Goal: Task Accomplishment & Management: Use online tool/utility

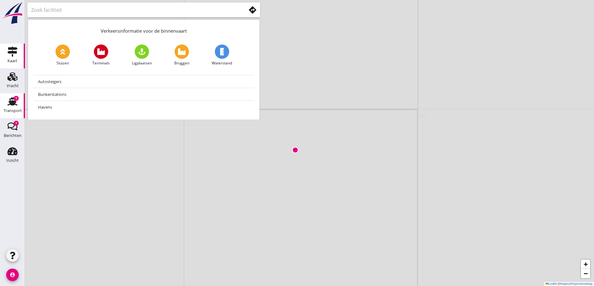
click at [20, 107] on div "Transport" at bounding box center [12, 111] width 18 height 9
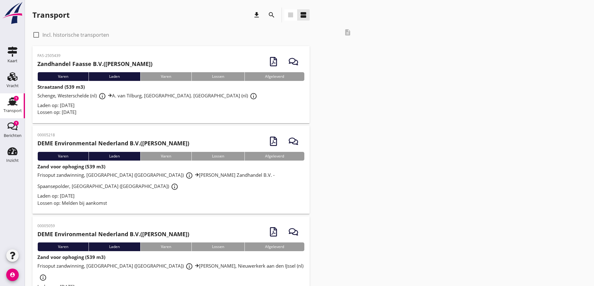
click at [63, 99] on div "Schenge, Westerschelde (nl) info_outline A. van Tilburg, [GEOGRAPHIC_DATA]. Phi…" at bounding box center [170, 96] width 267 height 11
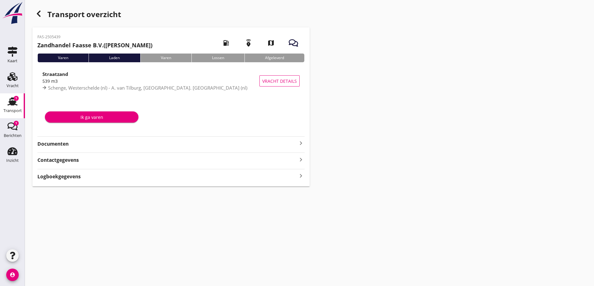
click at [46, 145] on strong "Documenten" at bounding box center [167, 144] width 260 height 7
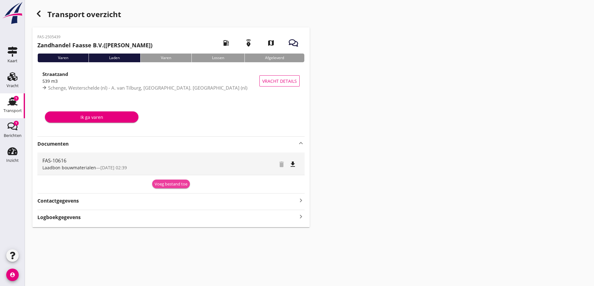
click at [159, 187] on div "Voeg bestand toe" at bounding box center [171, 184] width 33 height 6
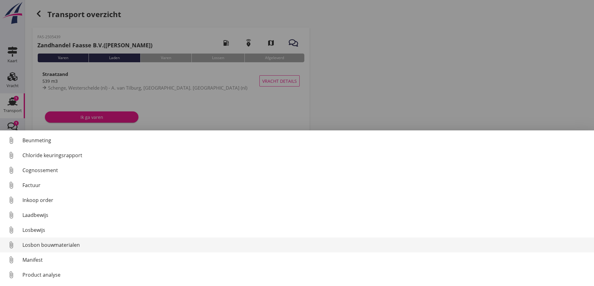
click at [63, 245] on div "Losbon bouwmaterialen" at bounding box center [305, 244] width 566 height 7
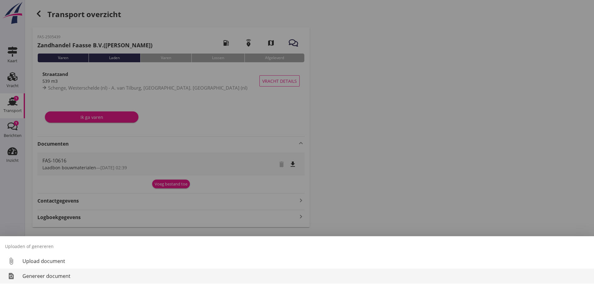
click at [47, 279] on div "Genereer document" at bounding box center [305, 276] width 566 height 7
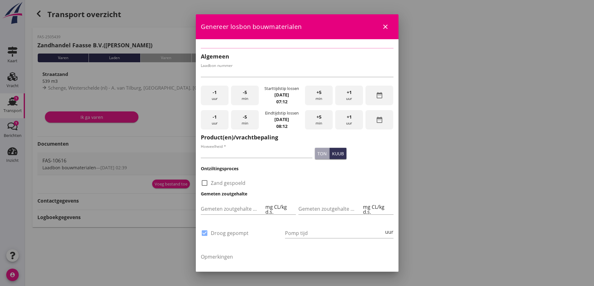
type input "FAS-10616"
type input "539"
checkbox input "true"
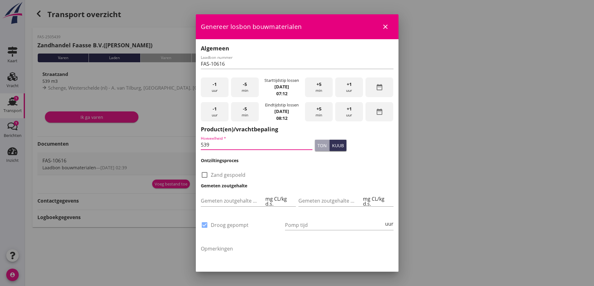
click at [216, 147] on input "539" at bounding box center [257, 145] width 112 height 10
type input "515"
click at [280, 168] on div "check_box_outline_blank Zand gespoeld" at bounding box center [296, 172] width 195 height 16
click at [295, 220] on input "Pomp tijd" at bounding box center [334, 225] width 99 height 10
type input "6"
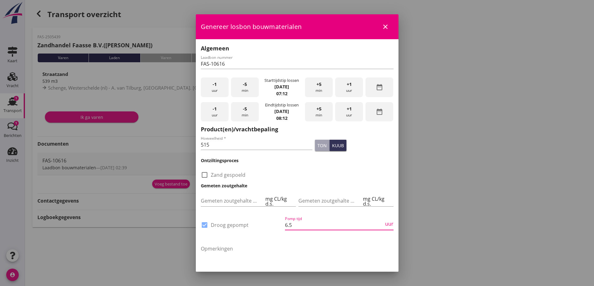
type input "6.5"
click at [265, 257] on textarea "Opmerkingen" at bounding box center [297, 260] width 193 height 33
click at [346, 84] on span "+1" at bounding box center [348, 84] width 5 height 7
click at [319, 92] on div "+5 min" at bounding box center [319, 88] width 28 height 20
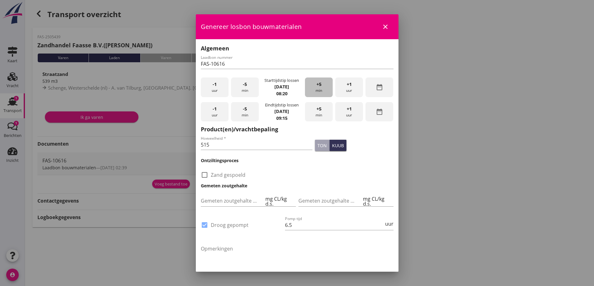
click at [319, 92] on div "+5 min" at bounding box center [319, 88] width 28 height 20
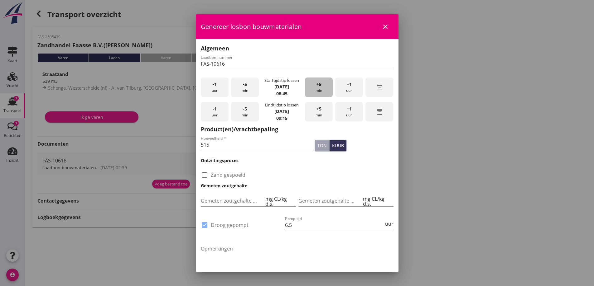
click at [319, 92] on div "+5 min" at bounding box center [319, 88] width 28 height 20
click at [346, 112] on span "+1" at bounding box center [348, 109] width 5 height 7
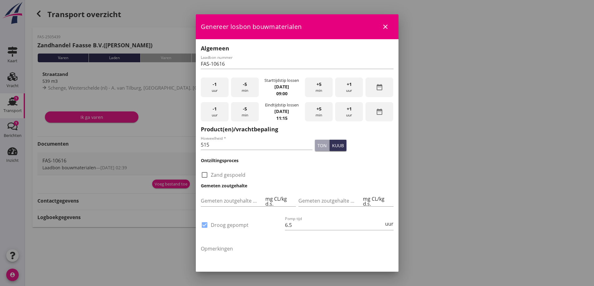
click at [346, 112] on span "+1" at bounding box center [348, 109] width 5 height 7
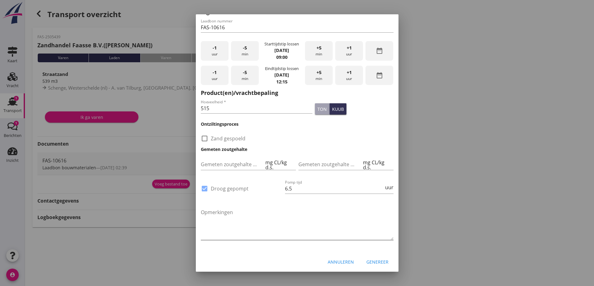
scroll to position [37, 0]
click at [378, 266] on div "Annuleren Genereer" at bounding box center [297, 261] width 203 height 21
click at [378, 265] on button "Genereer" at bounding box center [377, 261] width 32 height 11
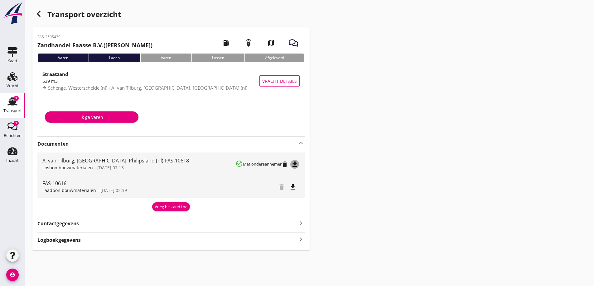
click at [296, 165] on icon "file_download" at bounding box center [294, 164] width 7 height 7
